Goal: Task Accomplishment & Management: Use online tool/utility

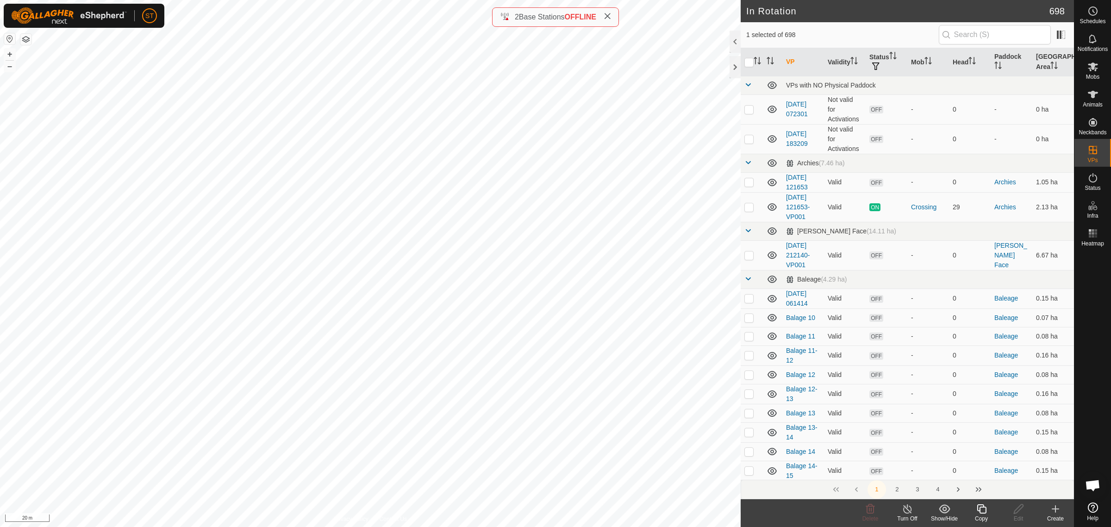
click at [982, 514] on icon at bounding box center [982, 508] width 12 height 11
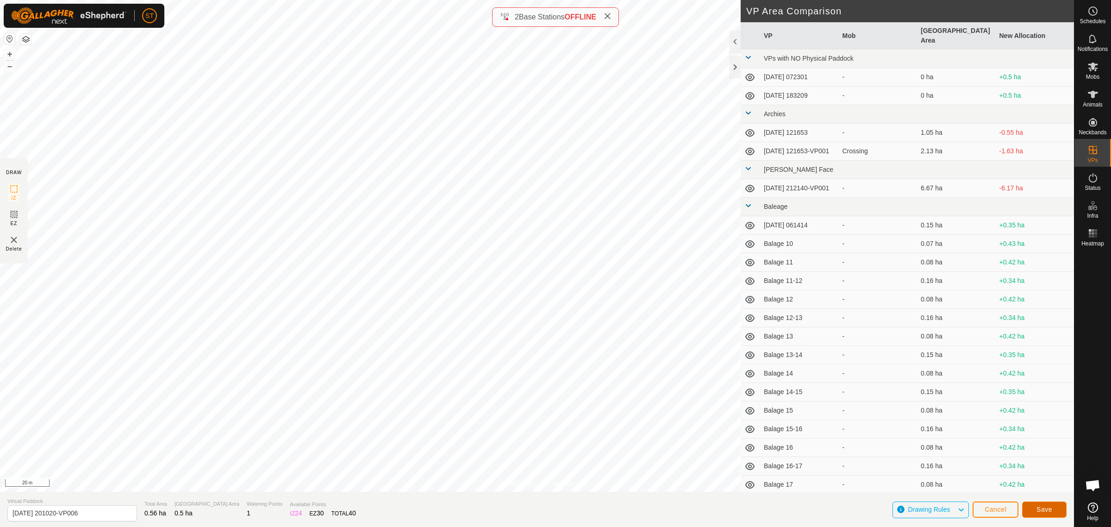
click at [1039, 506] on span "Save" at bounding box center [1044, 508] width 16 height 7
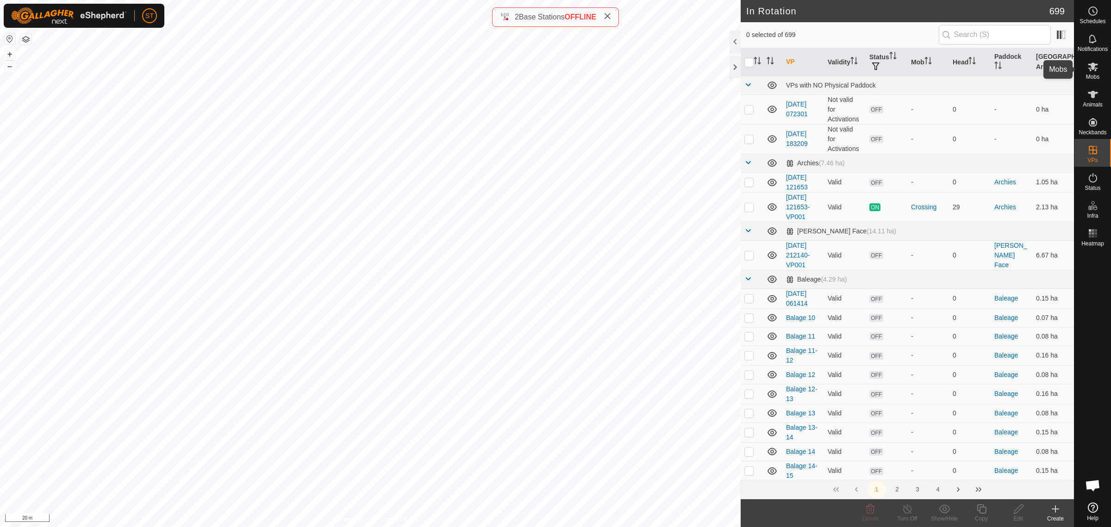
click at [1093, 70] on icon at bounding box center [1092, 66] width 11 height 11
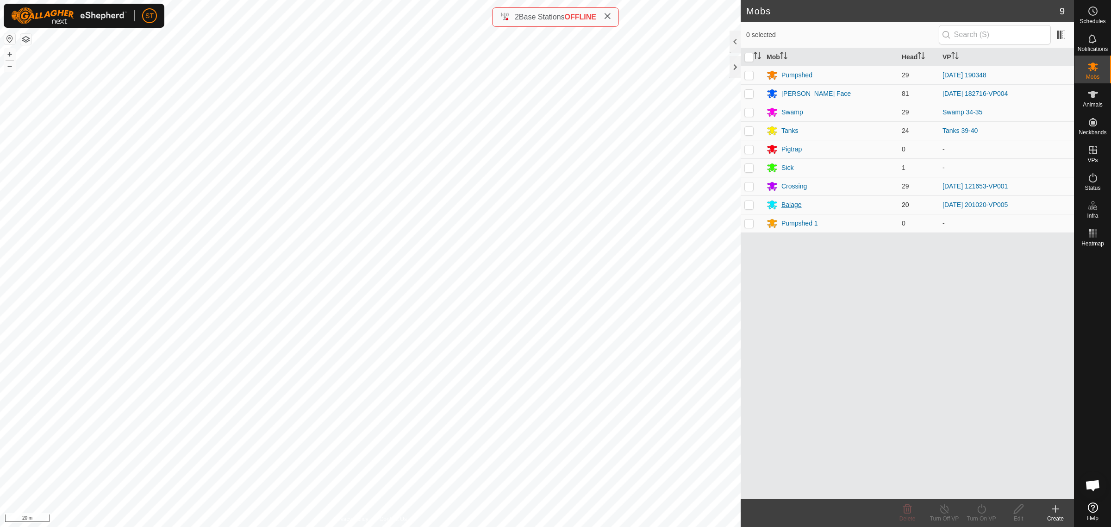
click at [795, 204] on div "Balage" at bounding box center [791, 205] width 20 height 10
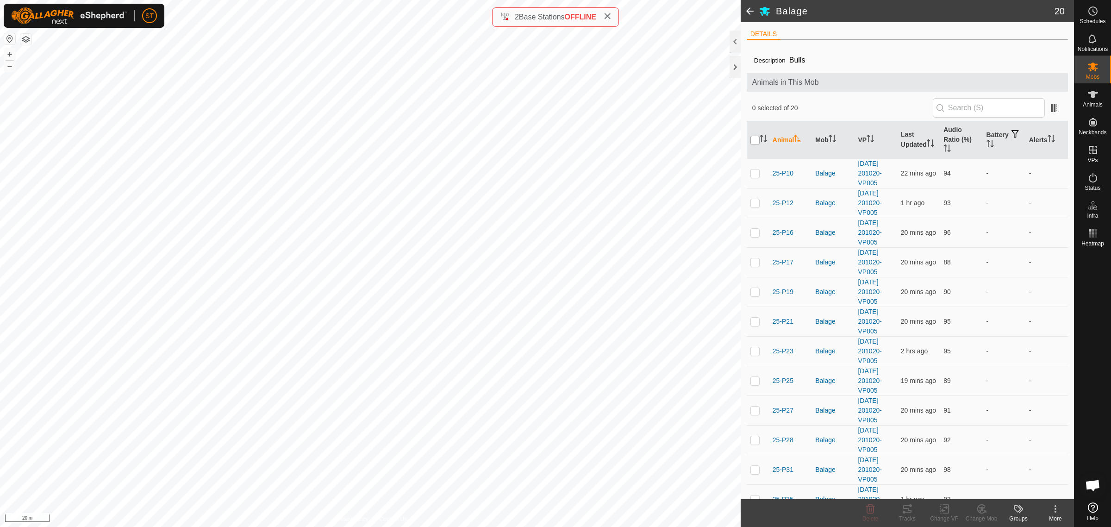
click at [755, 142] on input "checkbox" at bounding box center [754, 140] width 9 height 9
checkbox input "true"
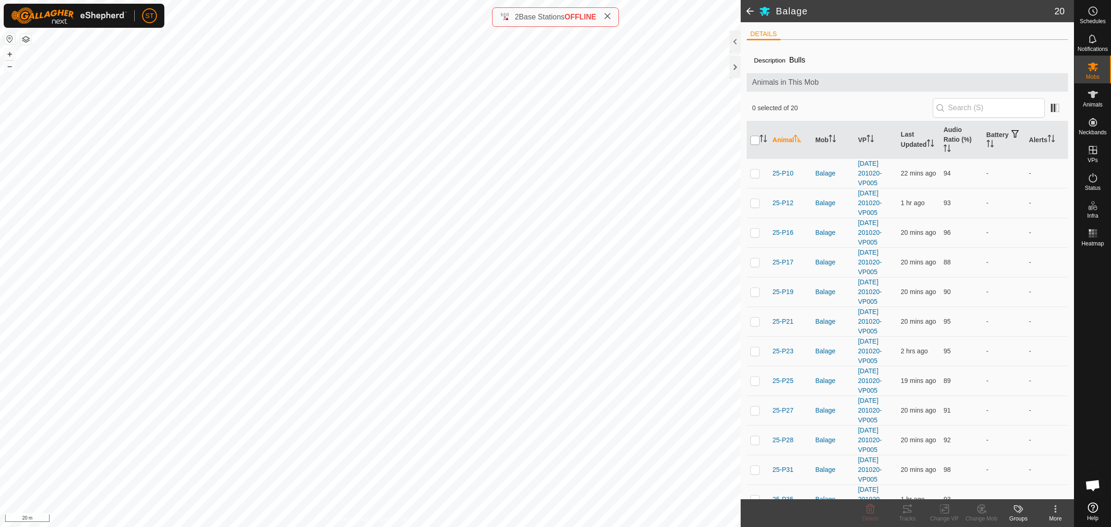
checkbox input "true"
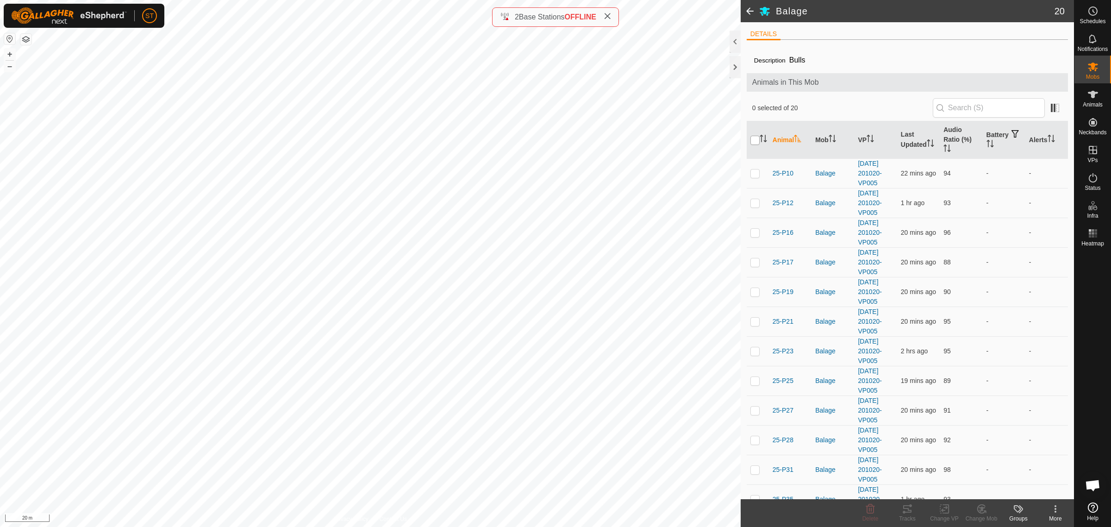
checkbox input "true"
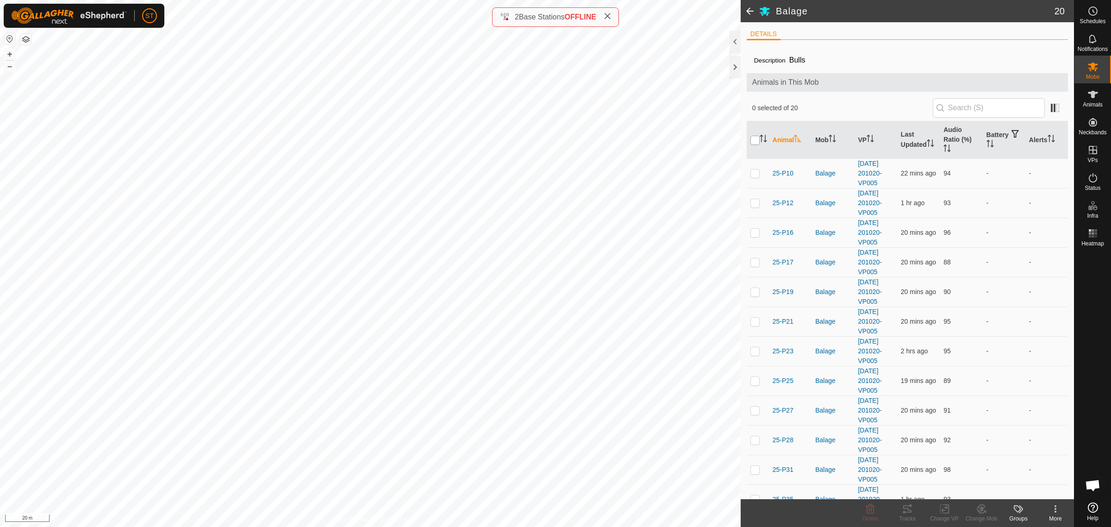
checkbox input "true"
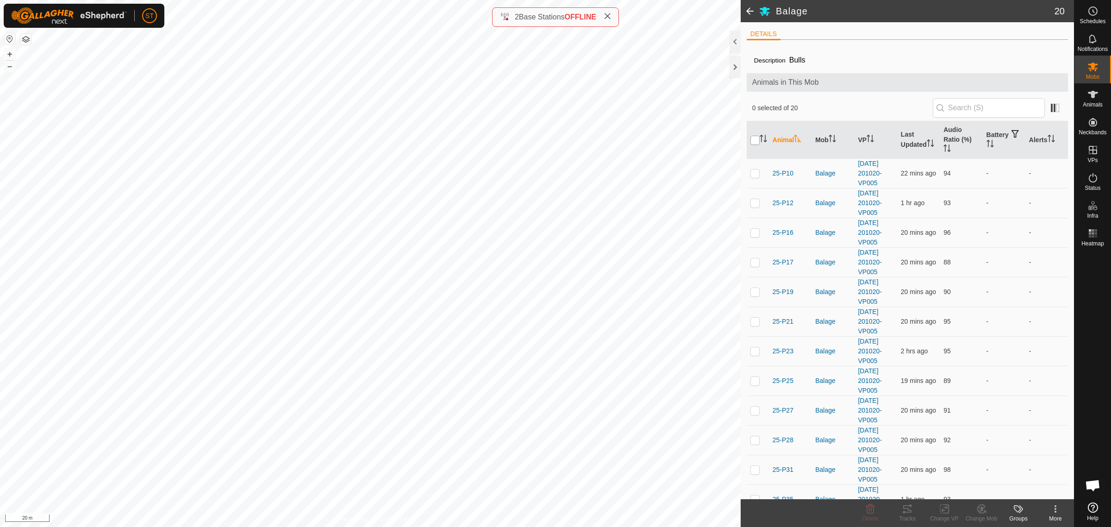
checkbox input "true"
click at [946, 511] on icon at bounding box center [945, 508] width 12 height 11
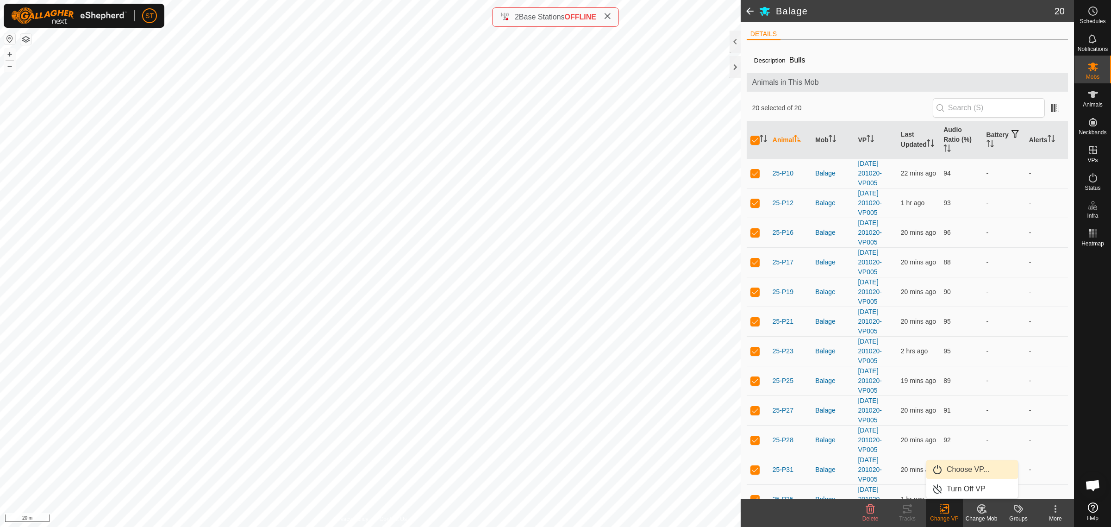
click at [966, 466] on link "Choose VP..." at bounding box center [972, 469] width 92 height 19
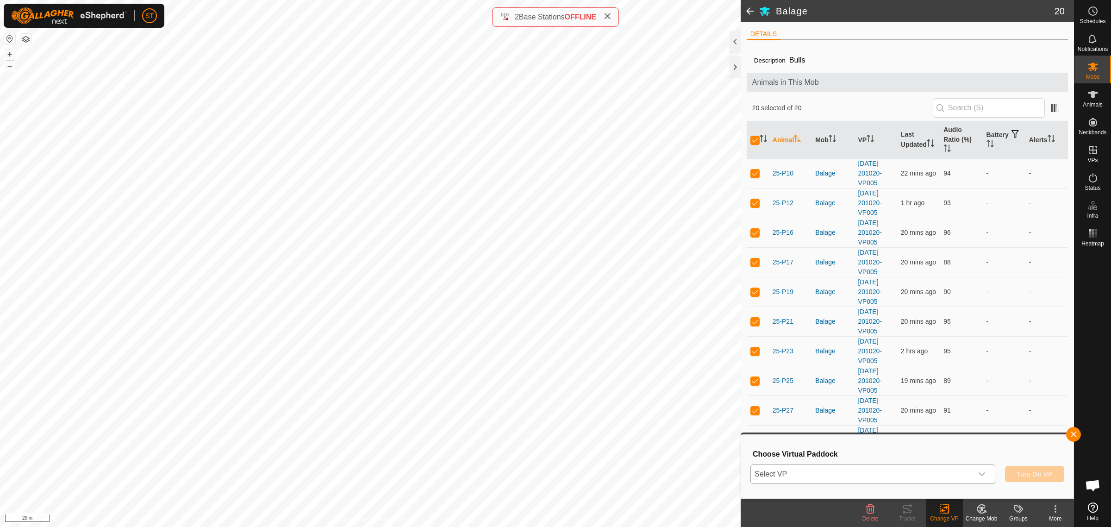
click at [982, 473] on icon "dropdown trigger" at bounding box center [981, 473] width 7 height 7
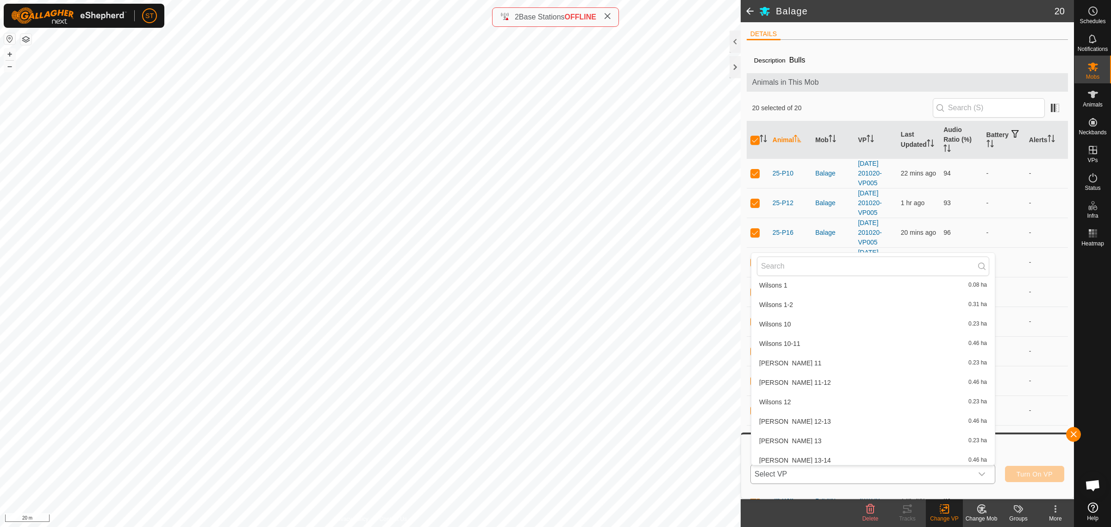
scroll to position [13966, 0]
click at [806, 456] on li "[DATE] 201020-VP006 0.5 ha" at bounding box center [872, 465] width 243 height 19
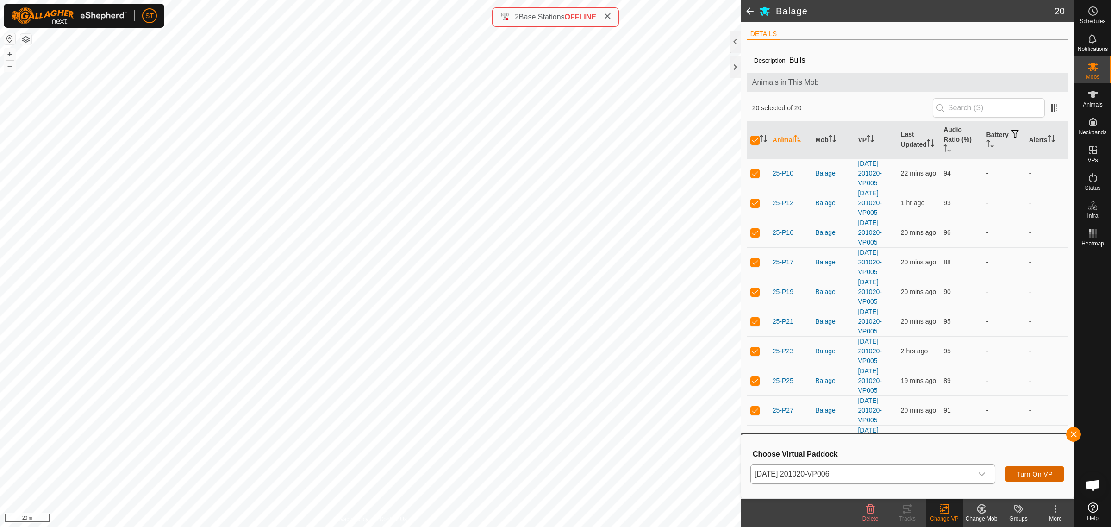
click at [1020, 475] on span "Turn On VP" at bounding box center [1034, 473] width 36 height 7
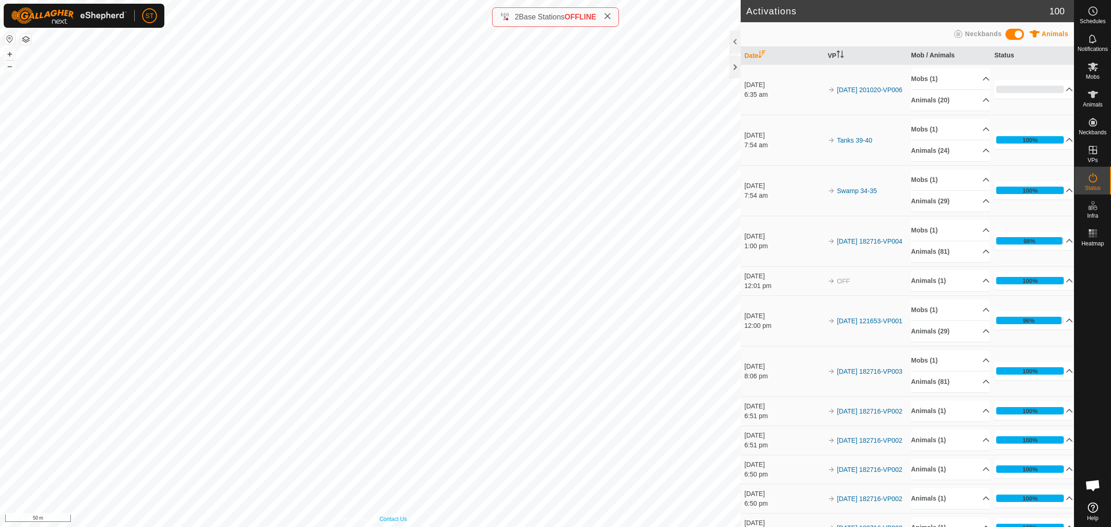
click at [392, 516] on div "Privacy Policy Contact Us WP 263 Type: trough Capacity: 100L Water Level: 100% …" at bounding box center [370, 263] width 740 height 527
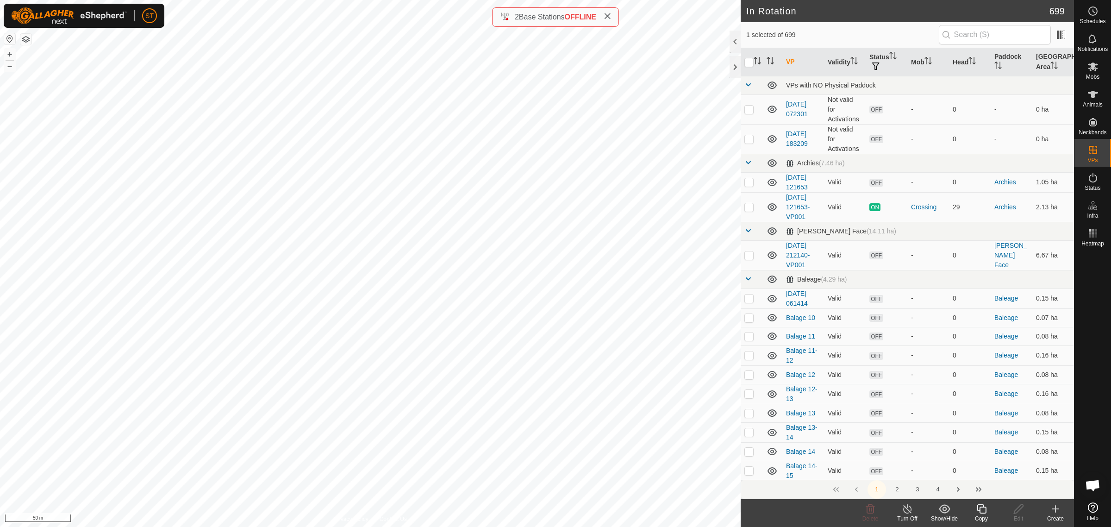
click at [981, 511] on icon at bounding box center [982, 508] width 12 height 11
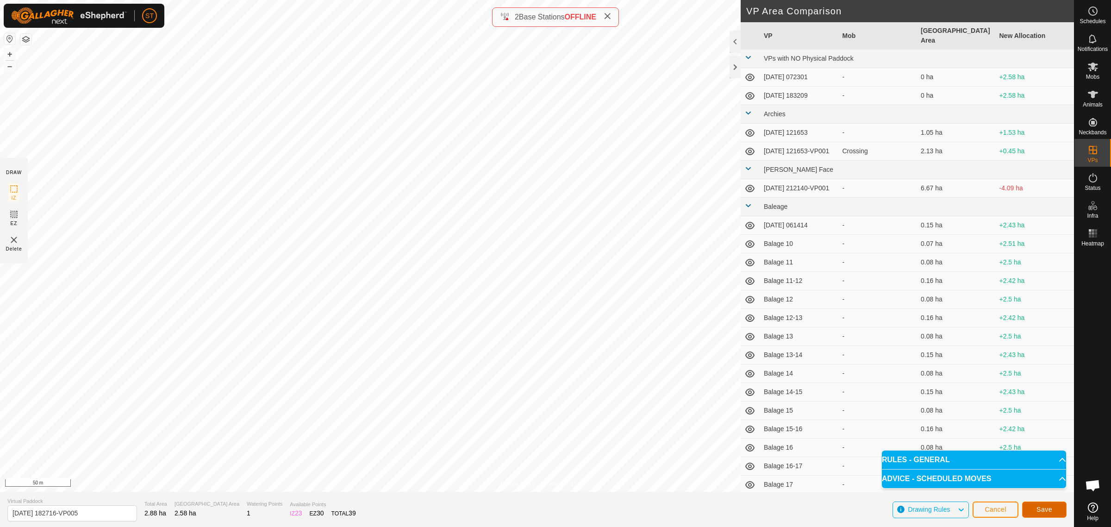
click at [1053, 512] on button "Save" at bounding box center [1044, 509] width 44 height 16
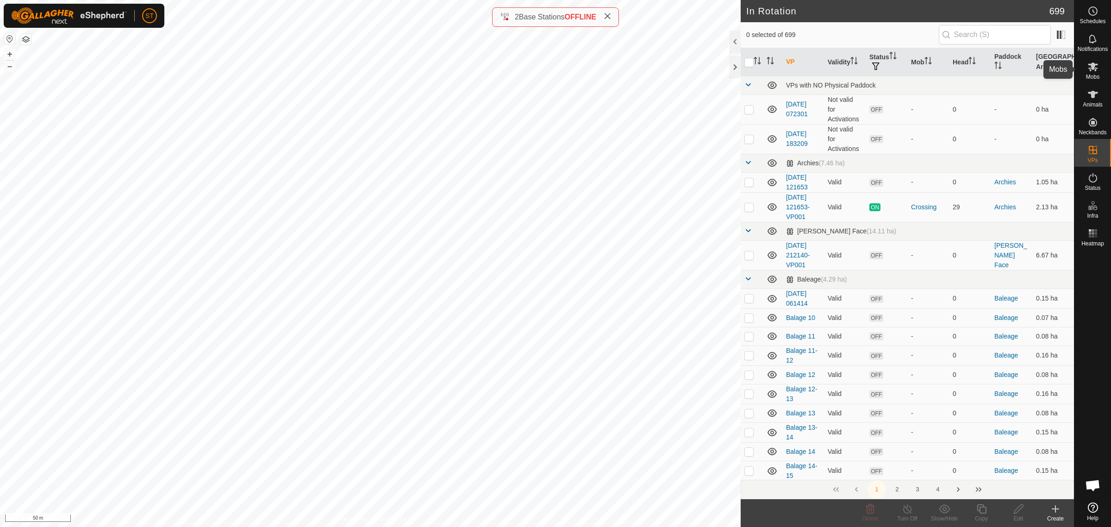
click at [1095, 72] on es-mob-svg-icon at bounding box center [1092, 66] width 17 height 15
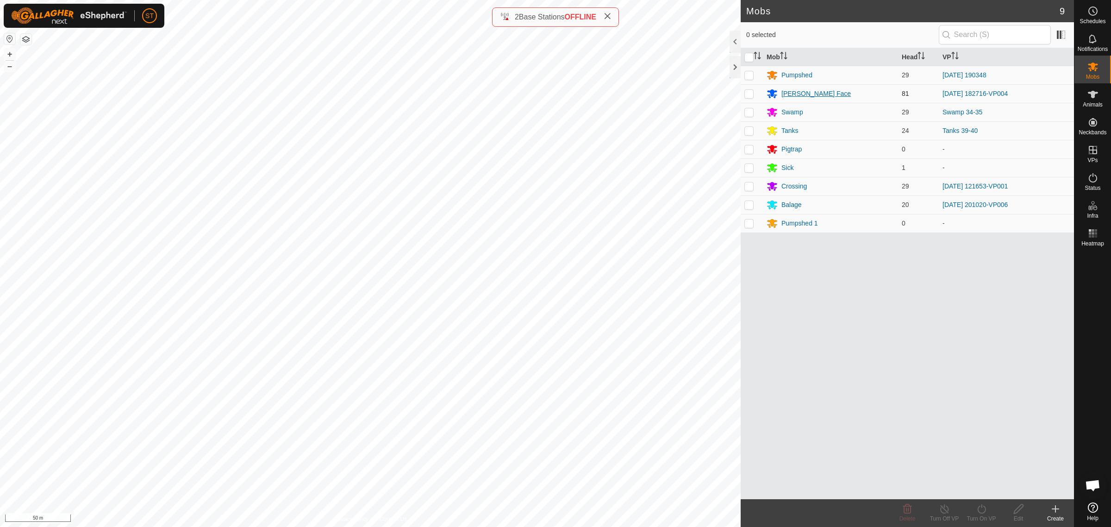
click at [795, 95] on div "[PERSON_NAME] Face" at bounding box center [815, 94] width 69 height 10
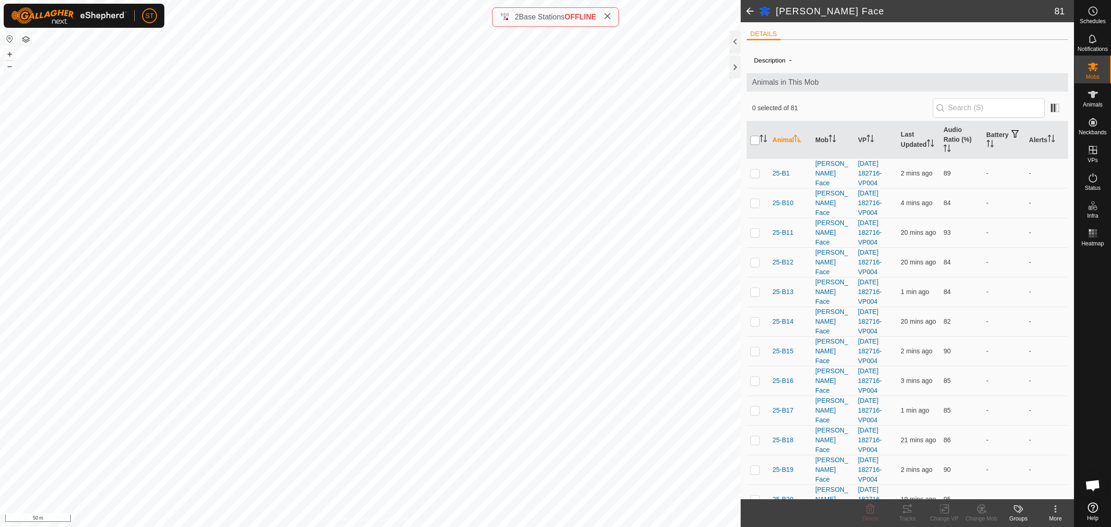
click at [754, 142] on input "checkbox" at bounding box center [754, 140] width 9 height 9
checkbox input "true"
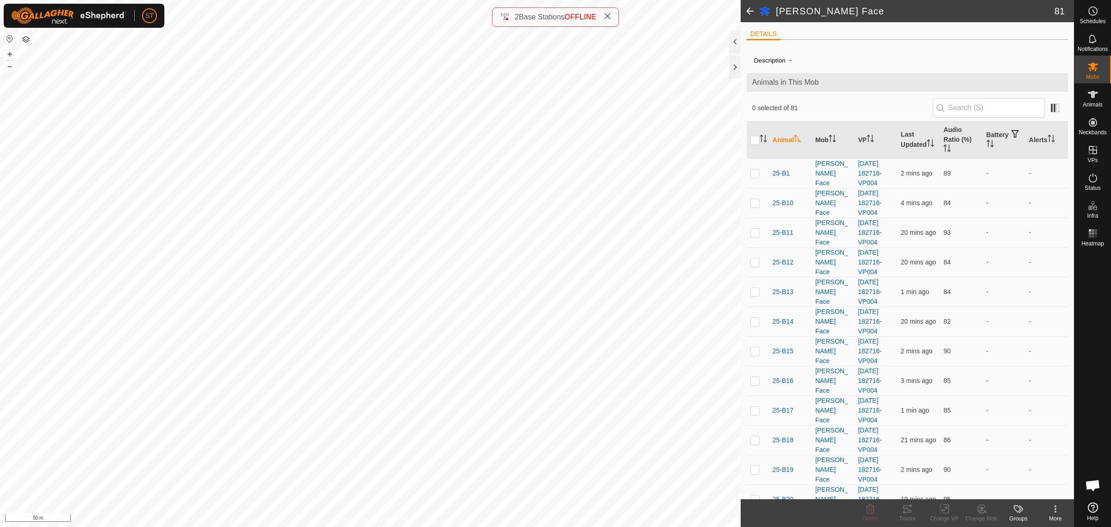
checkbox input "true"
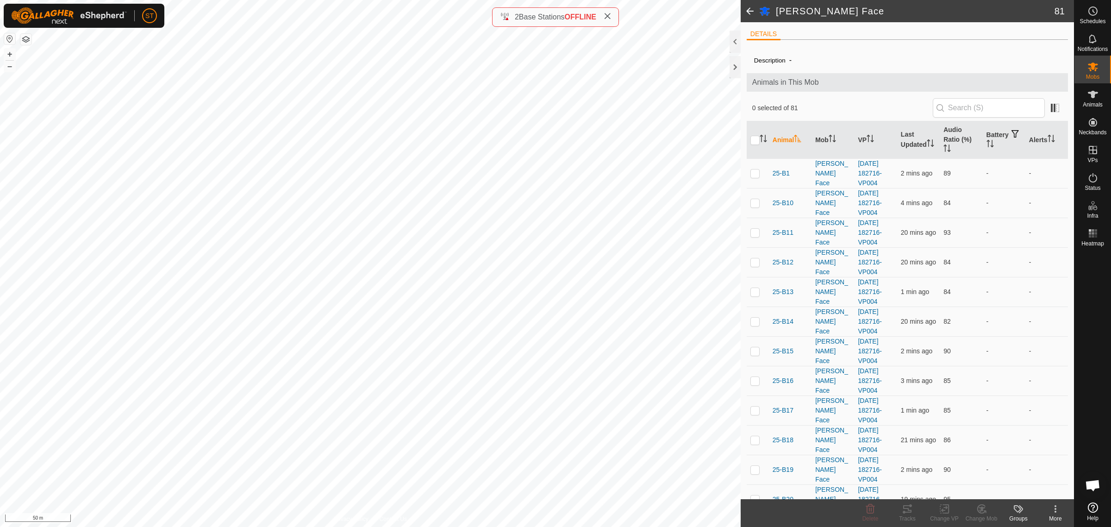
checkbox input "true"
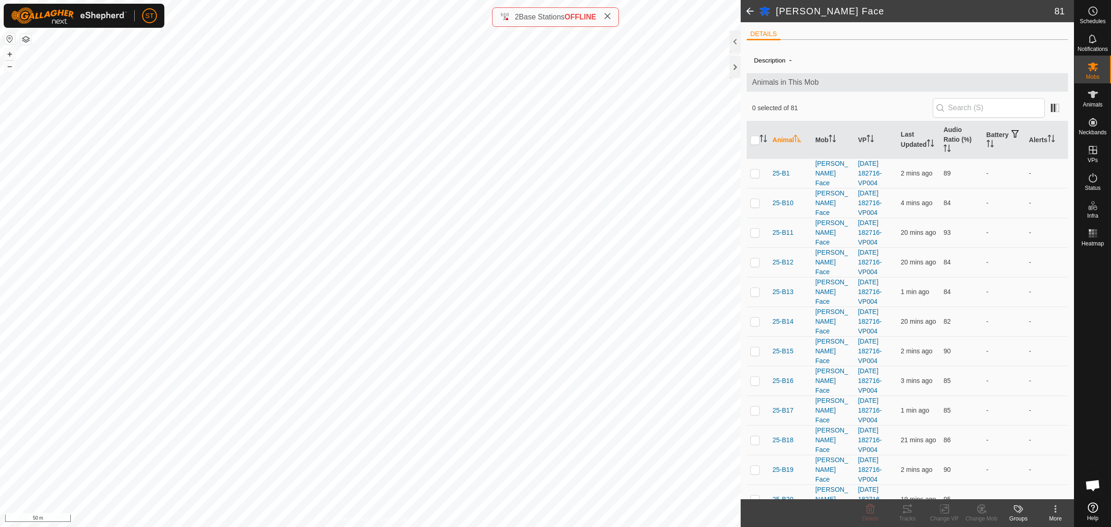
checkbox input "true"
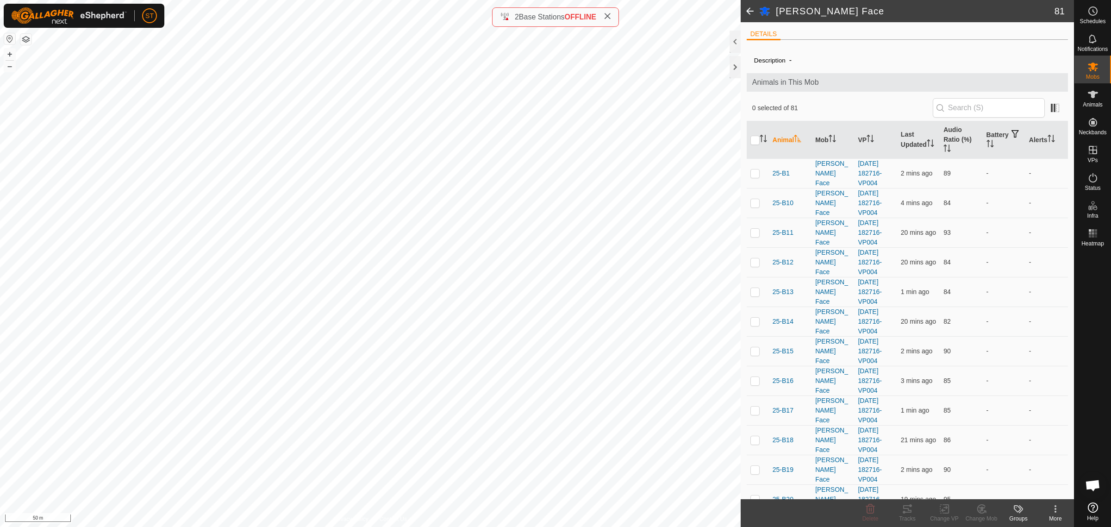
checkbox input "true"
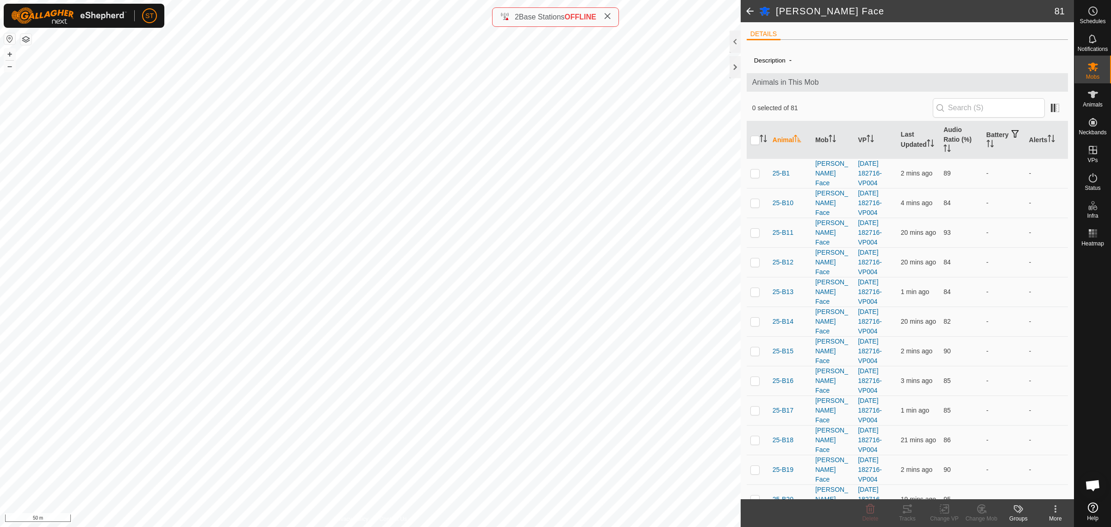
checkbox input "true"
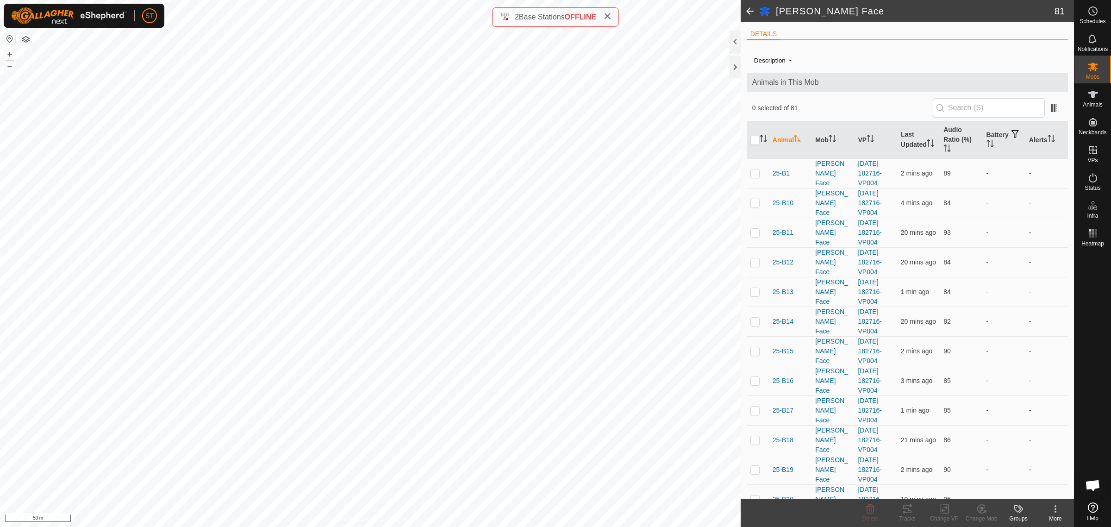
checkbox input "true"
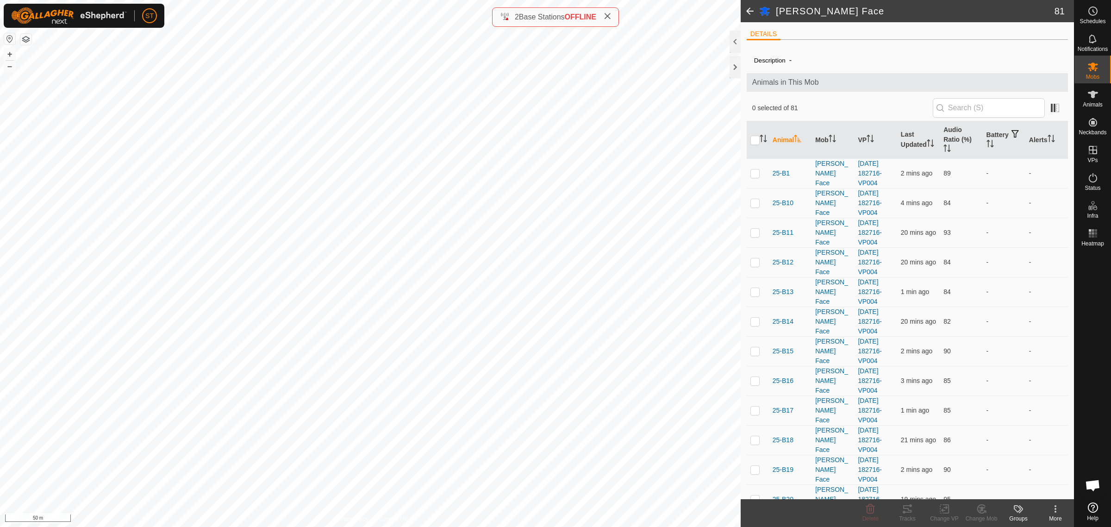
checkbox input "true"
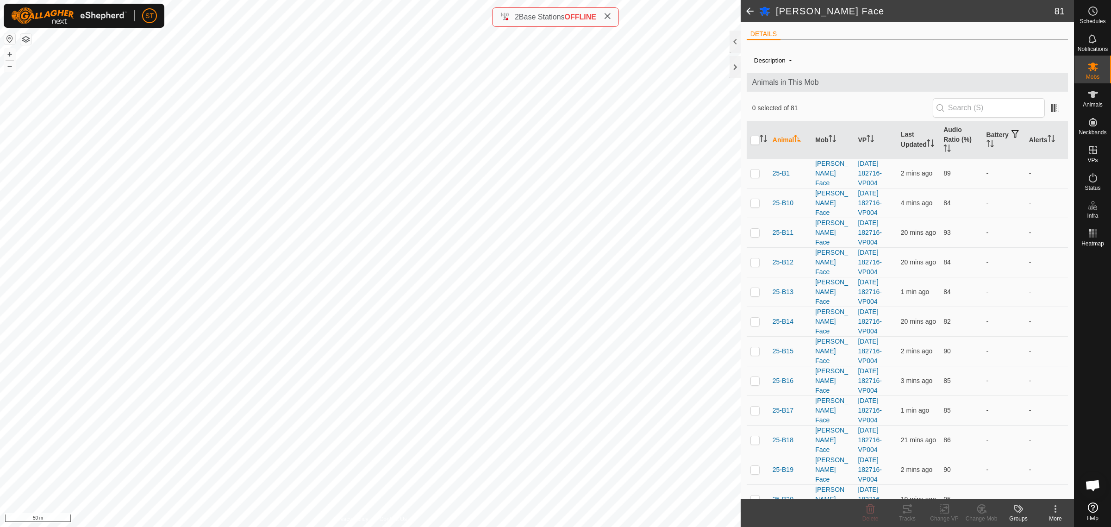
checkbox input "true"
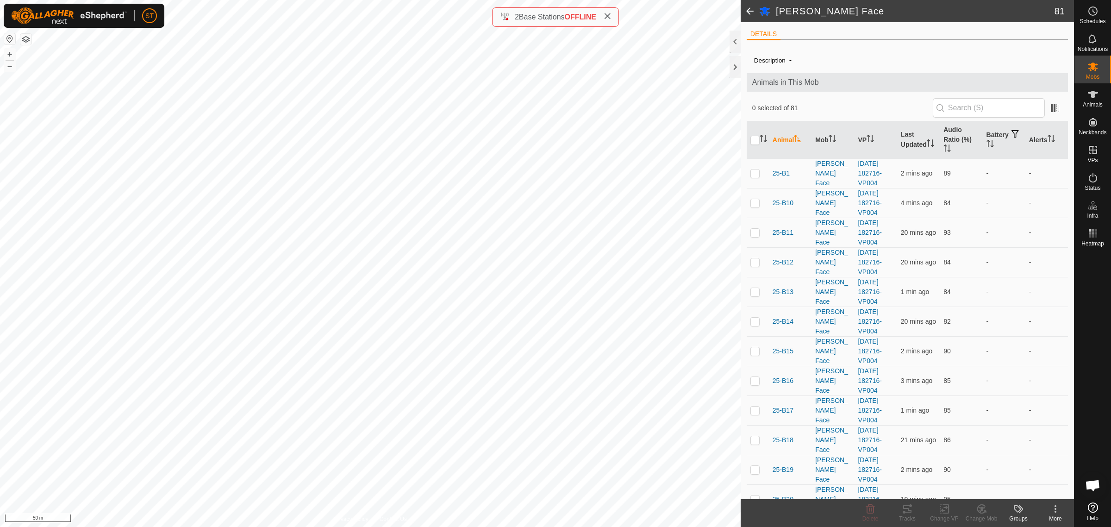
checkbox input "true"
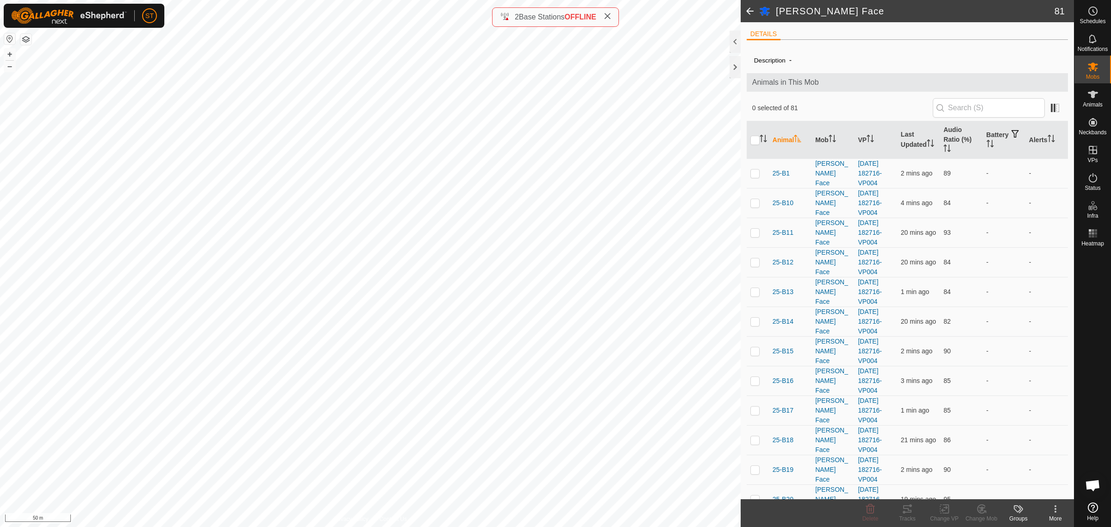
checkbox input "true"
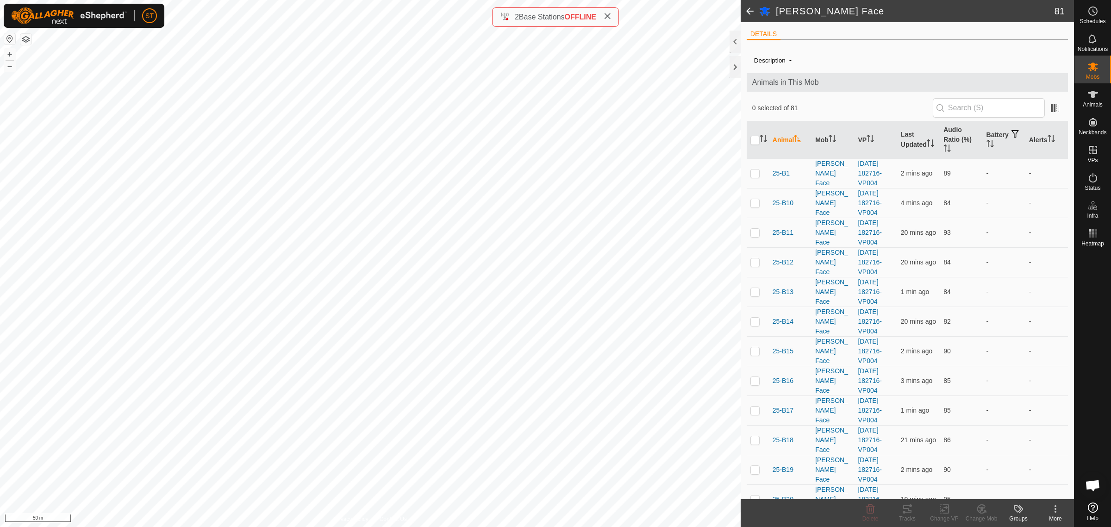
checkbox input "true"
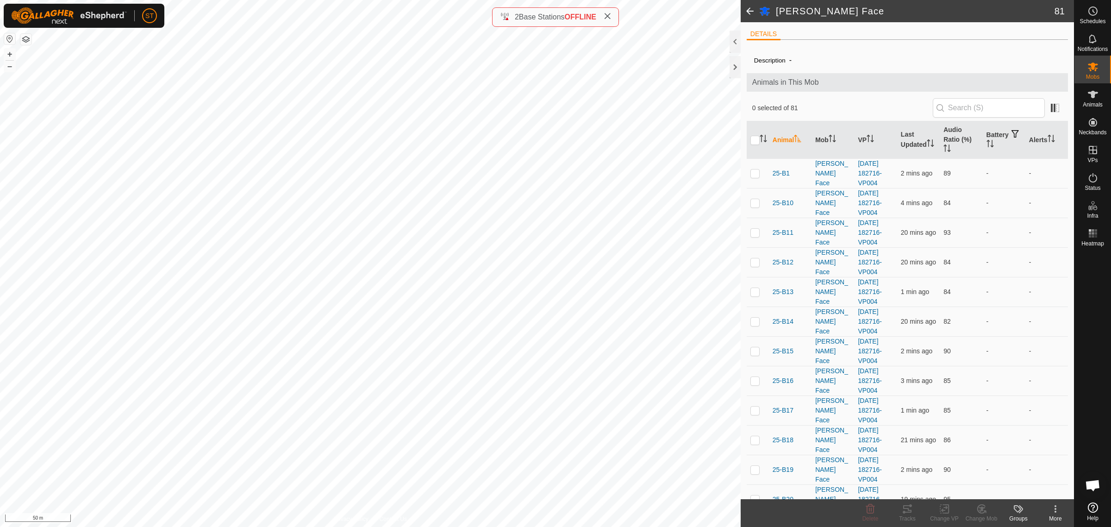
checkbox input "true"
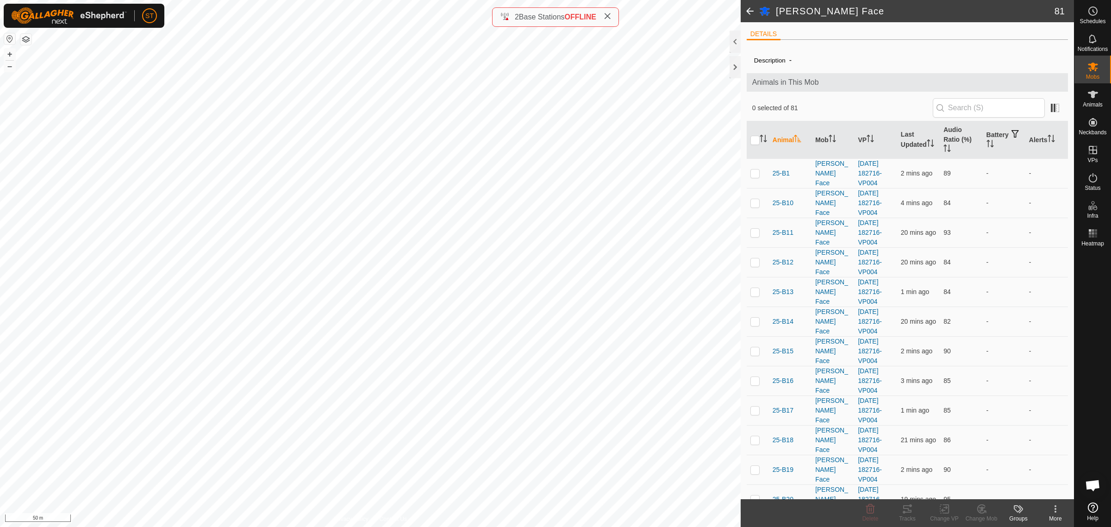
checkbox input "true"
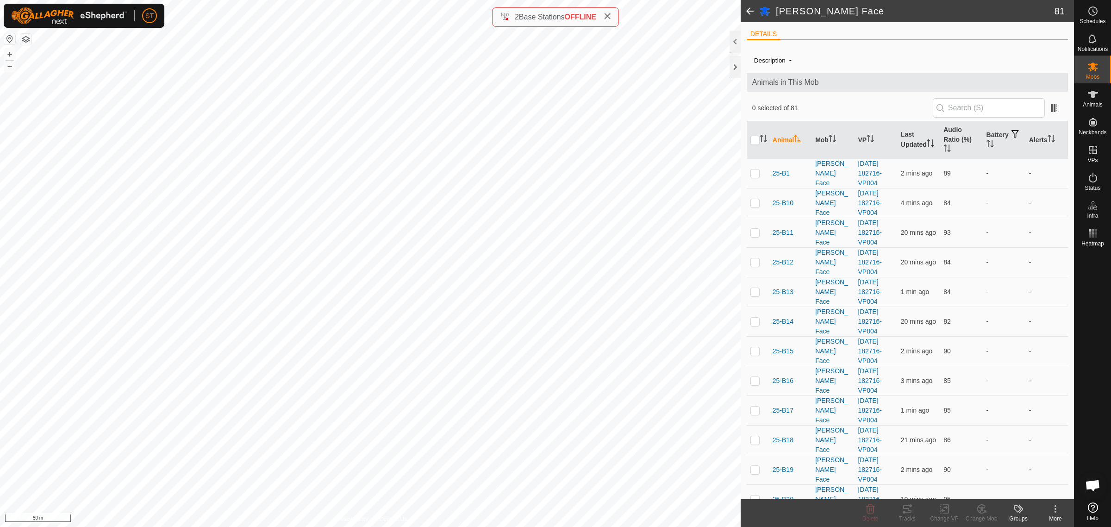
checkbox input "true"
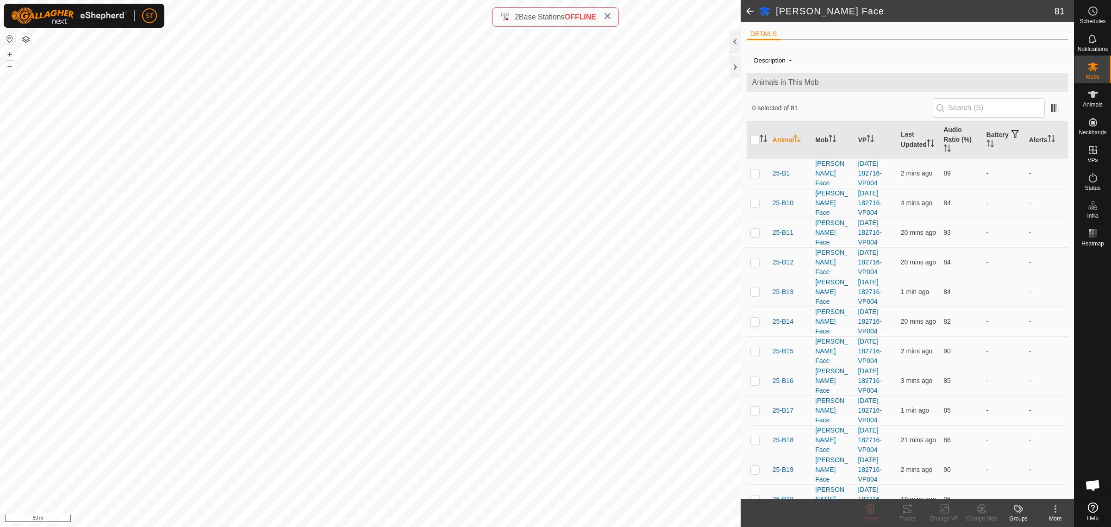
checkbox input "true"
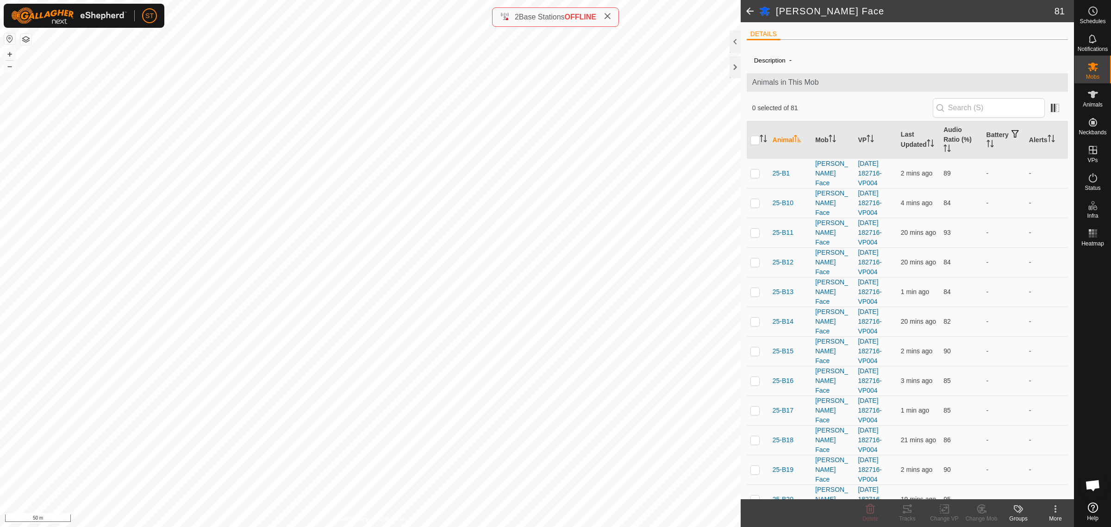
checkbox input "true"
click at [942, 509] on icon at bounding box center [944, 509] width 6 height 6
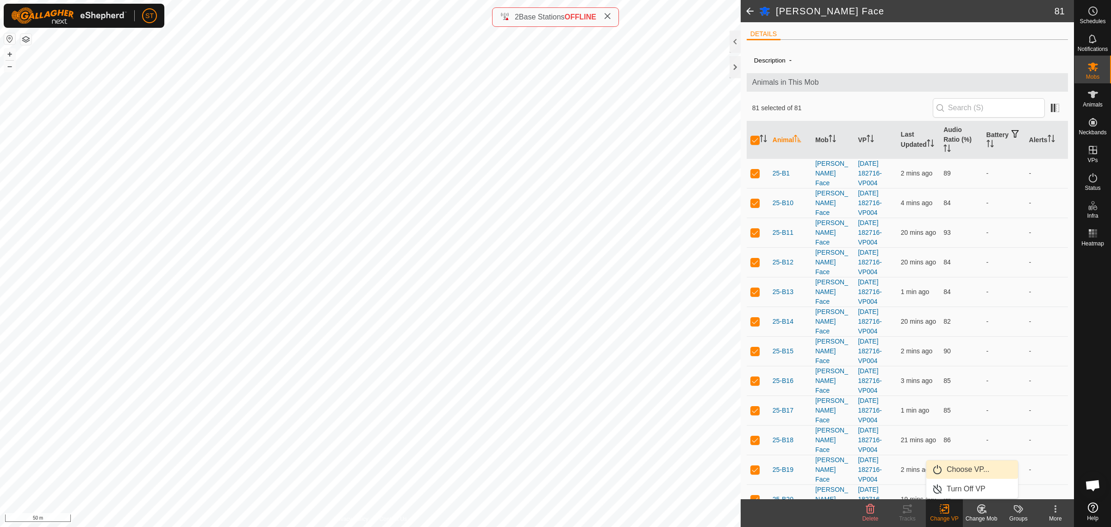
click at [964, 467] on link "Choose VP..." at bounding box center [972, 469] width 92 height 19
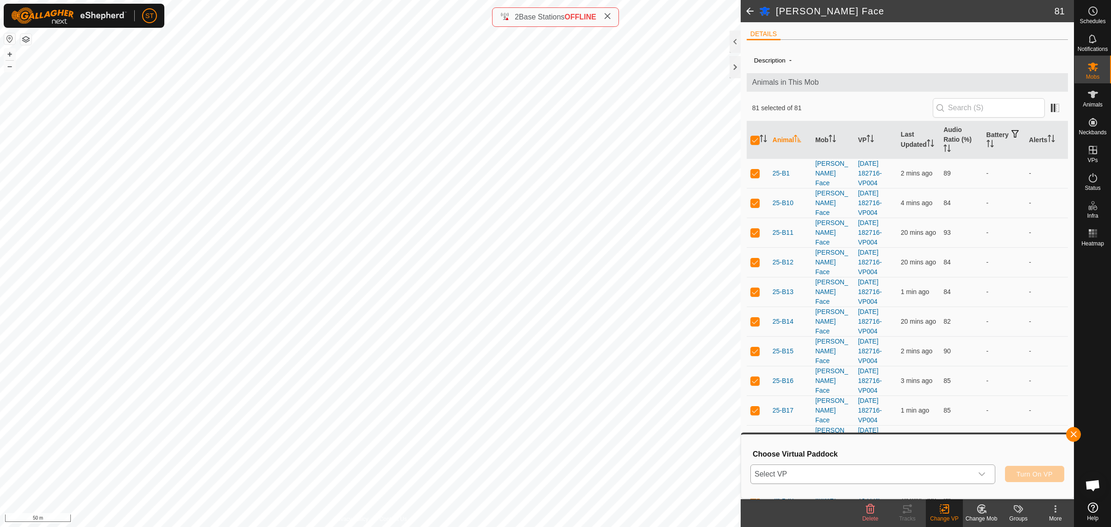
click at [986, 473] on div "dropdown trigger" at bounding box center [981, 474] width 19 height 19
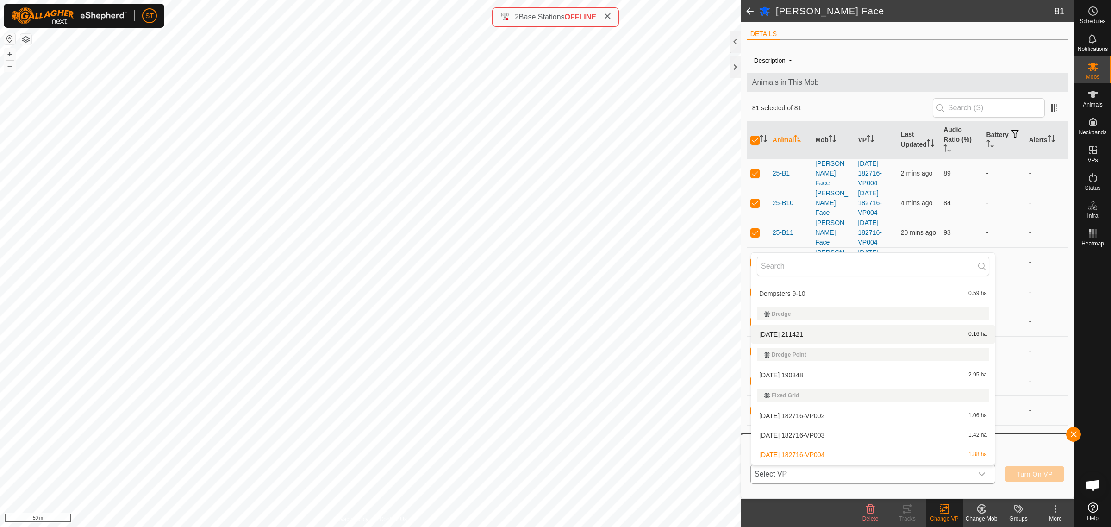
scroll to position [4542, 0]
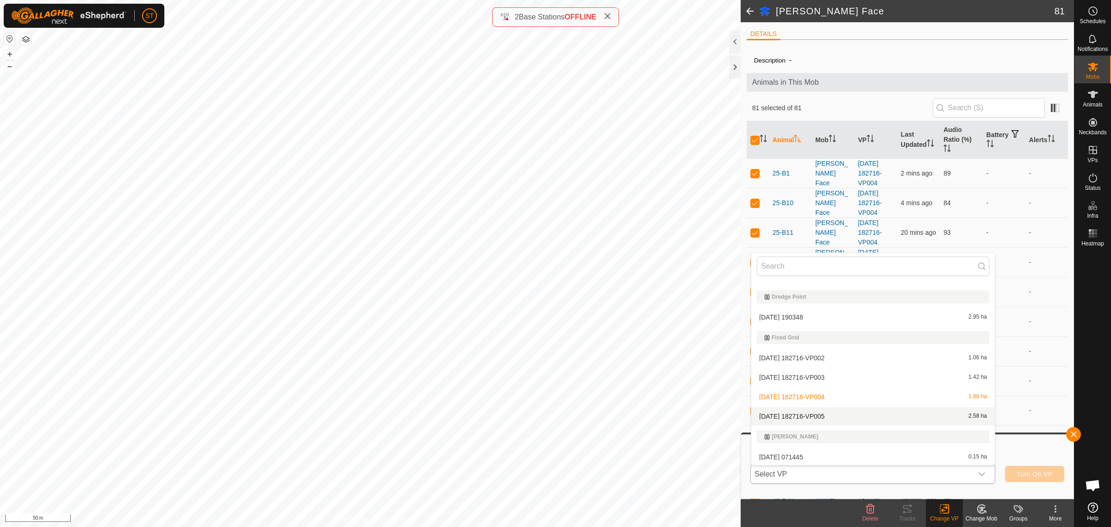
click at [786, 410] on li "[DATE] 182716-VP005 2.58 ha" at bounding box center [872, 416] width 243 height 19
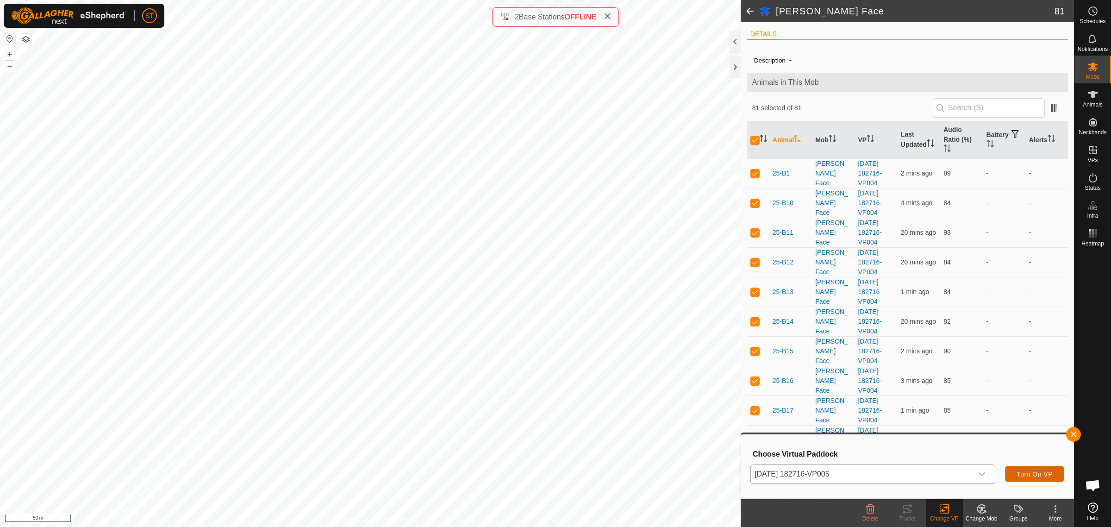
click at [1036, 473] on span "Turn On VP" at bounding box center [1034, 473] width 36 height 7
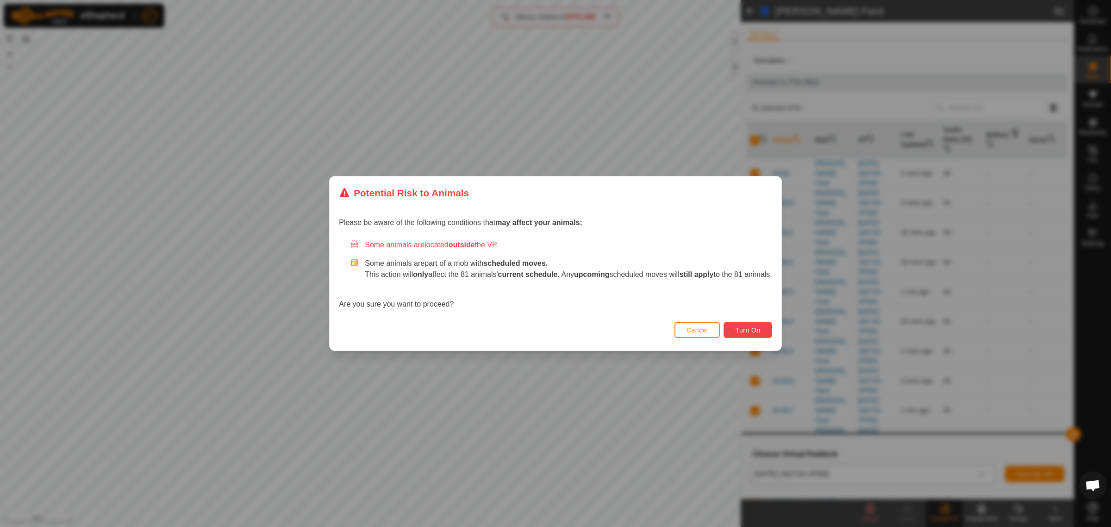
click at [760, 331] on span "Turn On" at bounding box center [747, 329] width 25 height 7
